Goal: Information Seeking & Learning: Learn about a topic

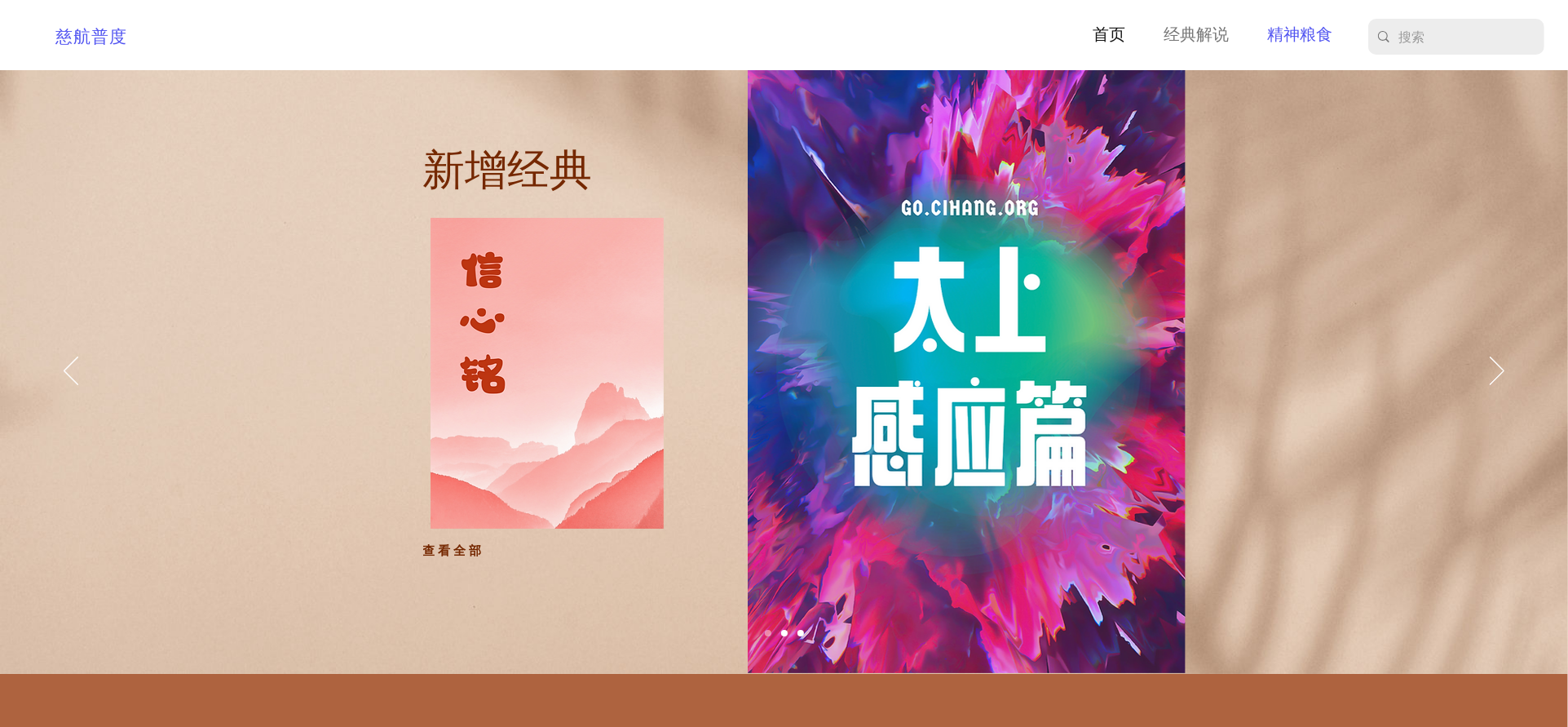
click at [1307, 35] on p "精神粮食" at bounding box center [1299, 36] width 81 height 25
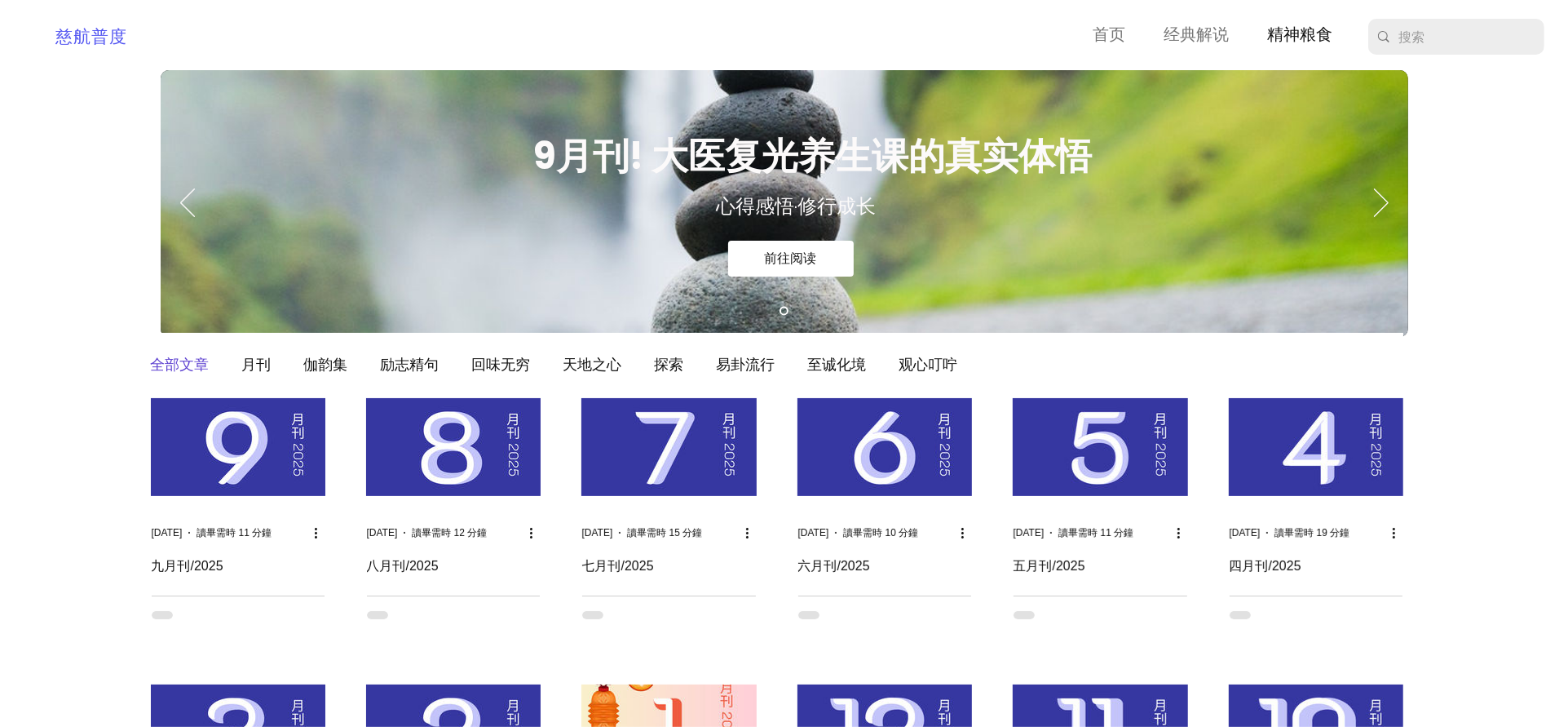
click at [480, 465] on img "部落格動態消息" at bounding box center [453, 447] width 175 height 98
click at [466, 449] on img "部落格動態消息" at bounding box center [453, 447] width 175 height 98
